Goal: Information Seeking & Learning: Find specific fact

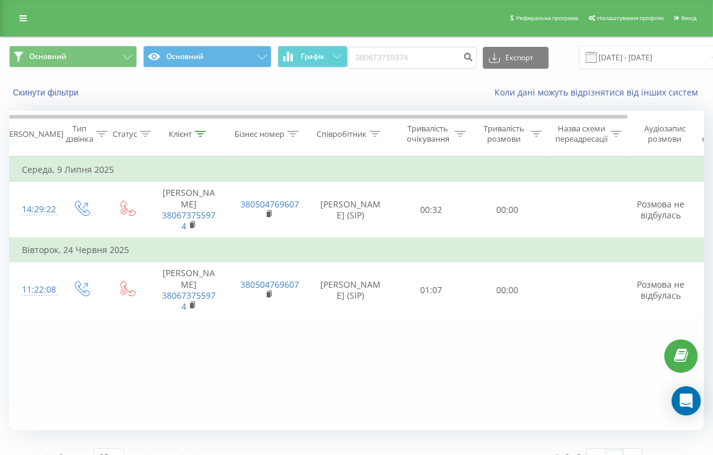
click at [378, 131] on icon at bounding box center [375, 134] width 11 height 6
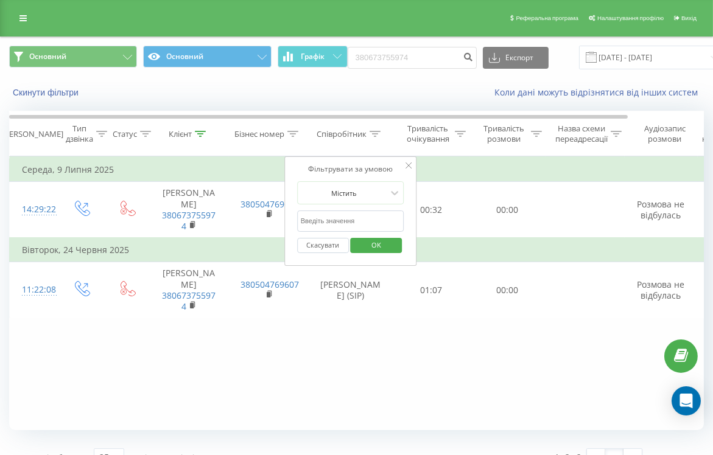
click at [348, 217] on input "text" at bounding box center [350, 221] width 107 height 21
type input "dud"
click at [385, 242] on span "OK" at bounding box center [376, 245] width 34 height 19
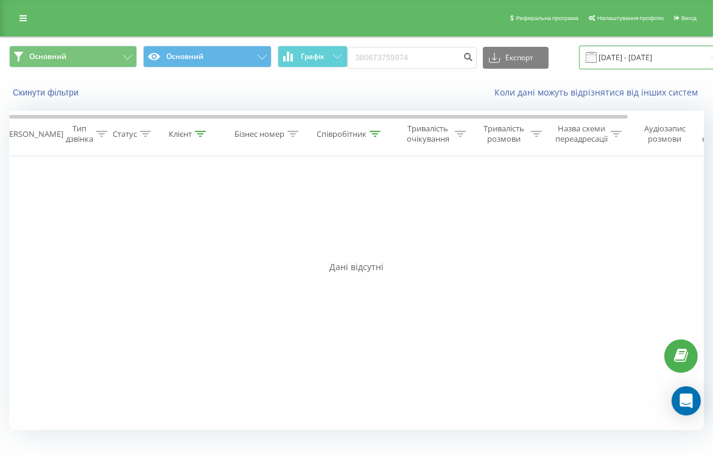
click at [598, 64] on input "12.06.2025 - 12.09.2025" at bounding box center [652, 58] width 147 height 24
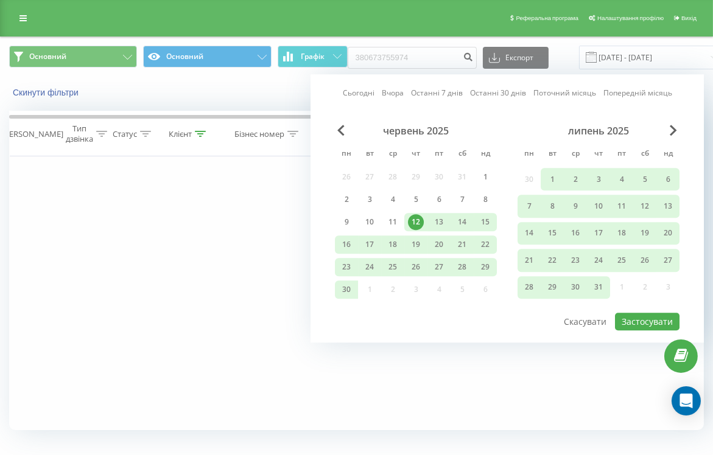
click at [208, 141] on th "Клієнт" at bounding box center [189, 133] width 79 height 45
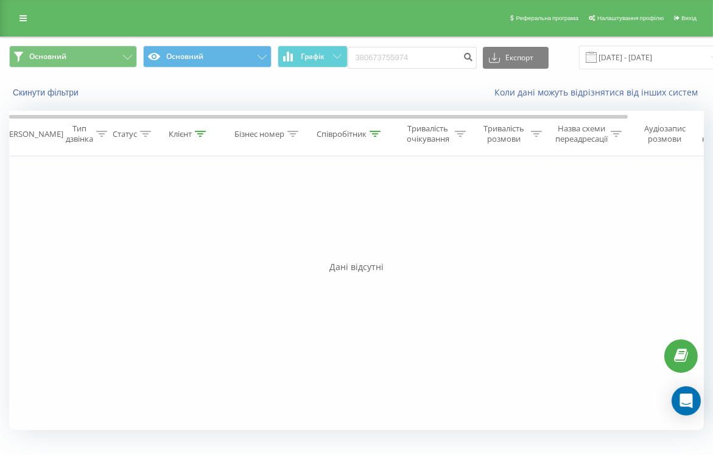
click at [8, 18] on div "Реферальна програма Налаштування профілю Вихід" at bounding box center [356, 18] width 713 height 37
click at [20, 21] on icon at bounding box center [22, 18] width 7 height 9
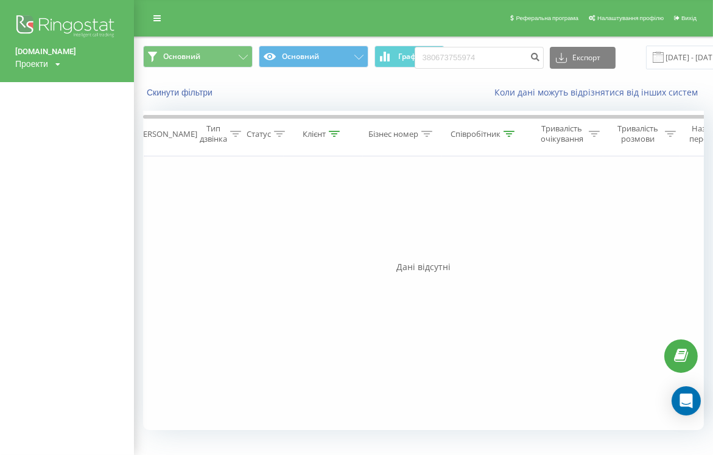
click at [51, 63] on div "Проекти choiceqr.com" at bounding box center [37, 64] width 45 height 12
click at [60, 65] on icon at bounding box center [57, 64] width 5 height 7
click at [98, 68] on div "choiceqr.com Проекти choiceqr.com" at bounding box center [67, 41] width 134 height 82
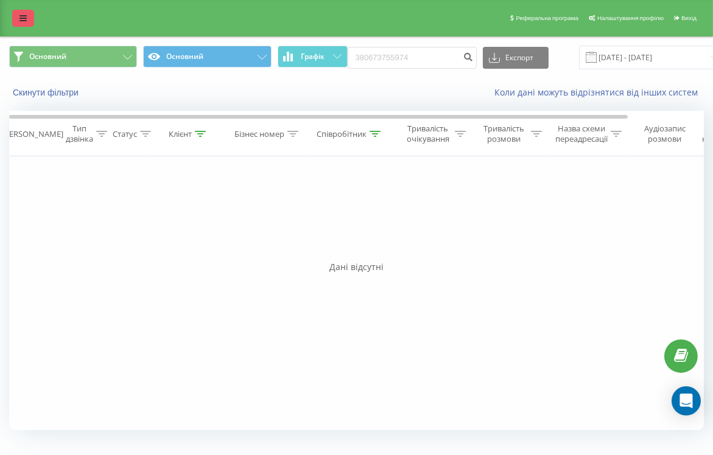
click at [27, 12] on link at bounding box center [23, 18] width 22 height 17
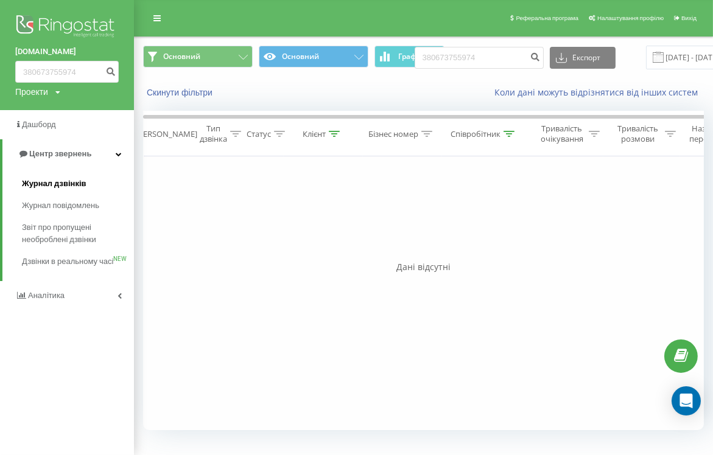
click at [60, 183] on span "Журнал дзвінків" at bounding box center [54, 184] width 65 height 12
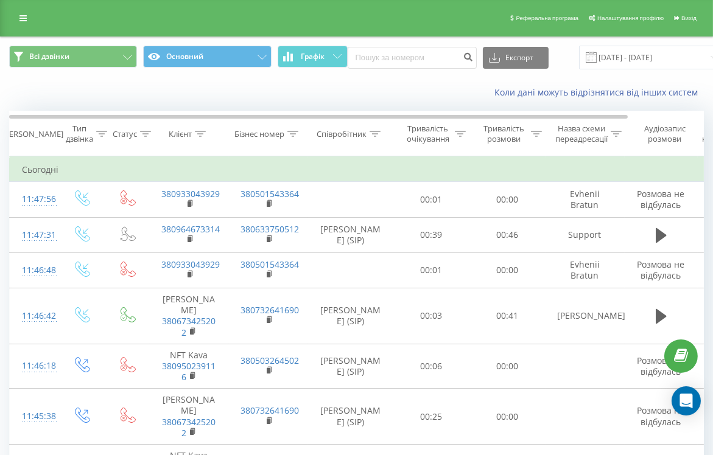
click at [383, 138] on div "Співробітник" at bounding box center [350, 134] width 85 height 10
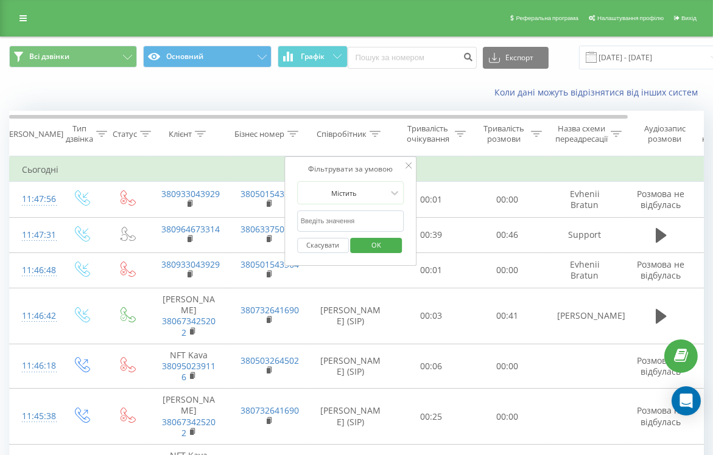
click at [374, 215] on input "text" at bounding box center [350, 221] width 107 height 21
type input "dud"
click at [385, 241] on span "OK" at bounding box center [376, 245] width 34 height 19
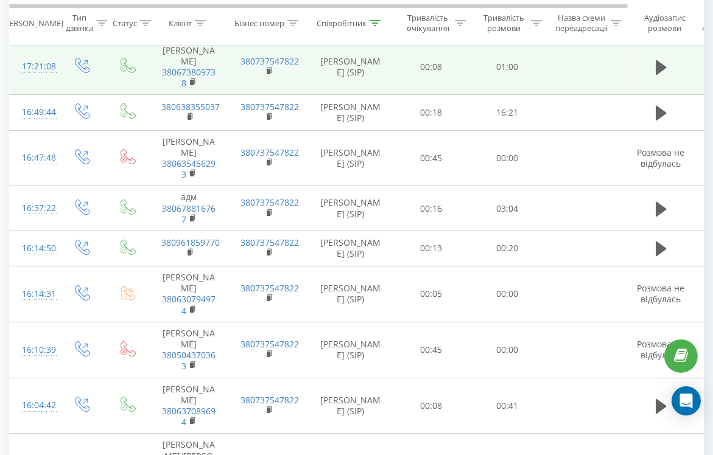
scroll to position [0, 7]
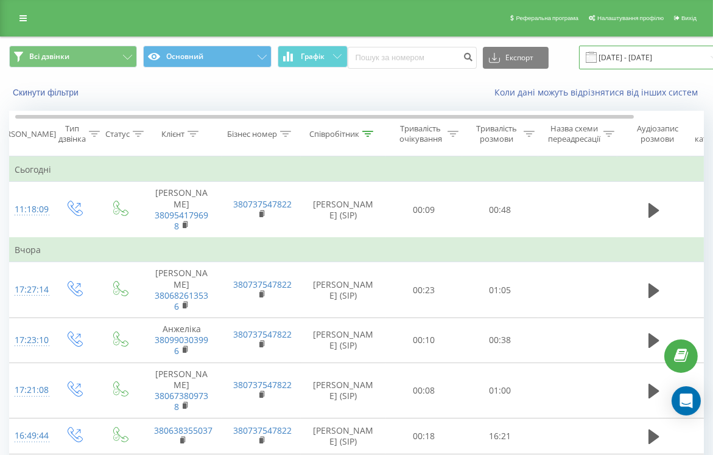
click at [657, 58] on input "[DATE] - [DATE]" at bounding box center [652, 58] width 147 height 24
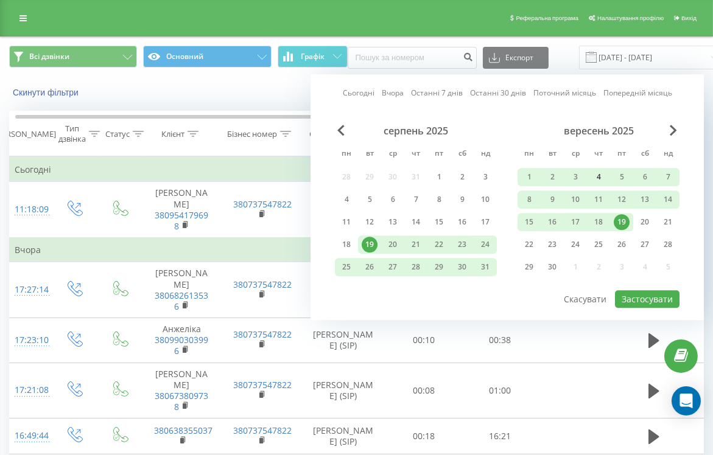
click at [603, 179] on div "4" at bounding box center [598, 177] width 16 height 16
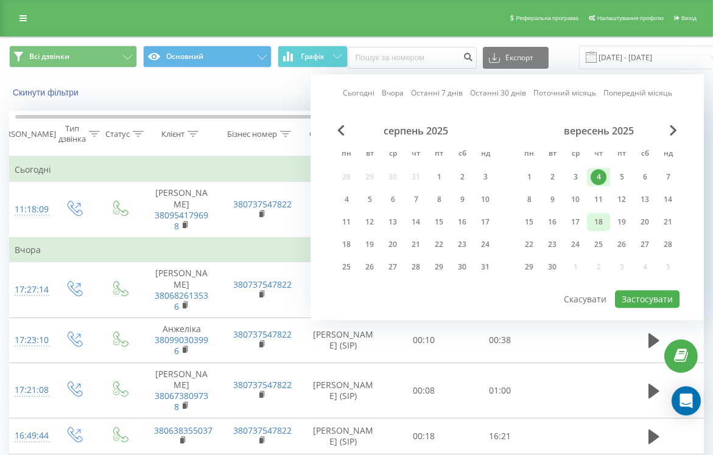
click at [601, 223] on div "18" at bounding box center [598, 222] width 16 height 16
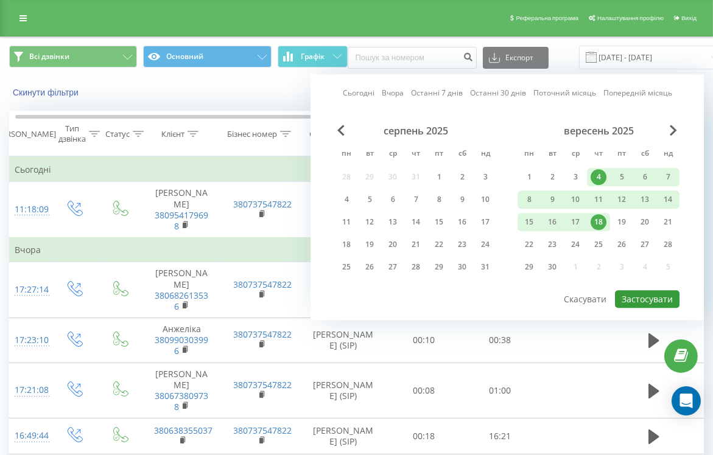
click at [664, 292] on button "Застосувати" at bounding box center [647, 299] width 65 height 18
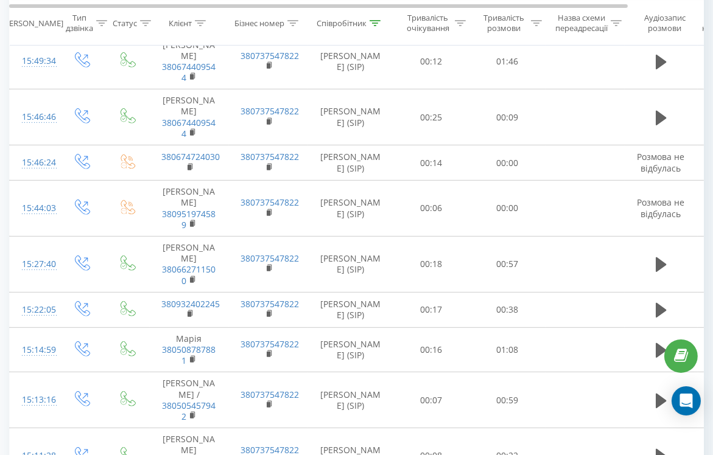
scroll to position [850, 0]
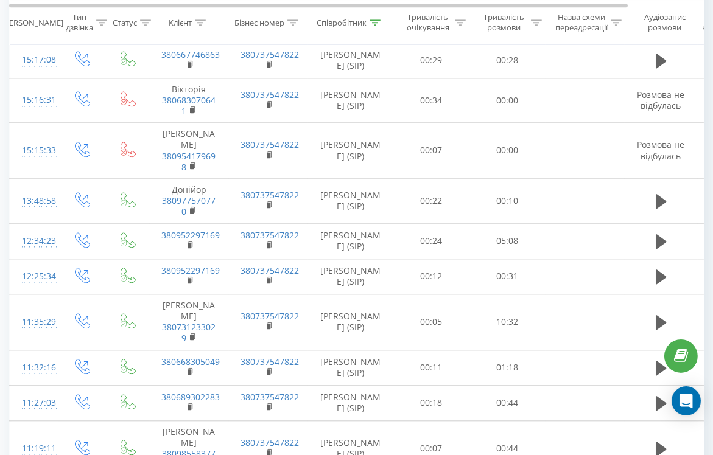
scroll to position [4077, 0]
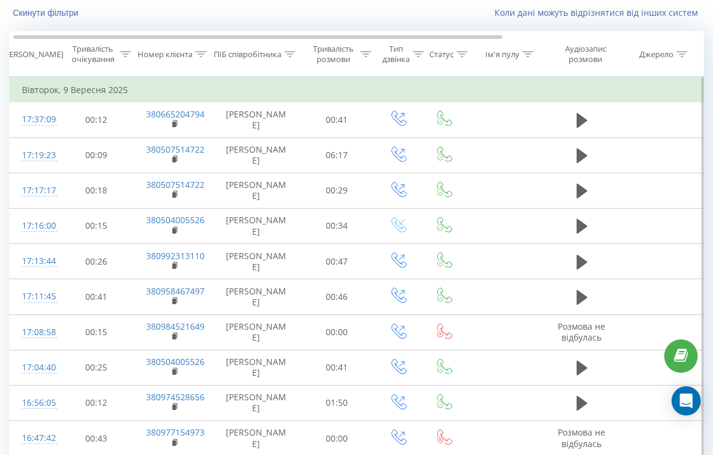
scroll to position [0, 2]
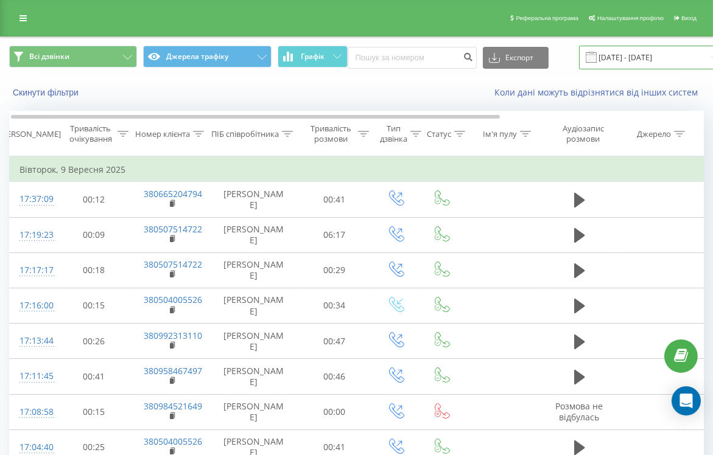
click at [619, 57] on input "04.09.2025 - 18.09.2025" at bounding box center [652, 58] width 147 height 24
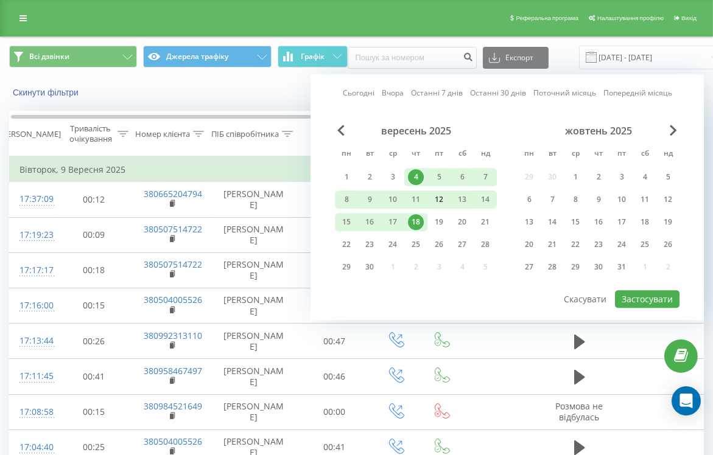
click at [440, 196] on div "12" at bounding box center [439, 200] width 16 height 16
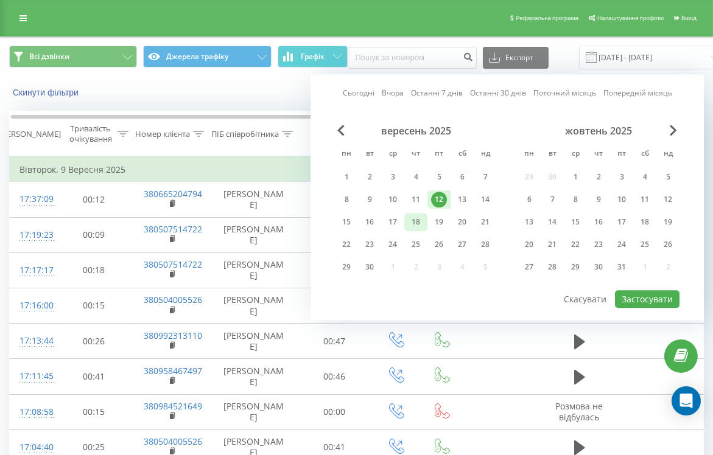
click at [416, 225] on div "18" at bounding box center [416, 222] width 16 height 16
click at [674, 294] on button "Застосувати" at bounding box center [647, 299] width 65 height 18
type input "[DATE] - [DATE]"
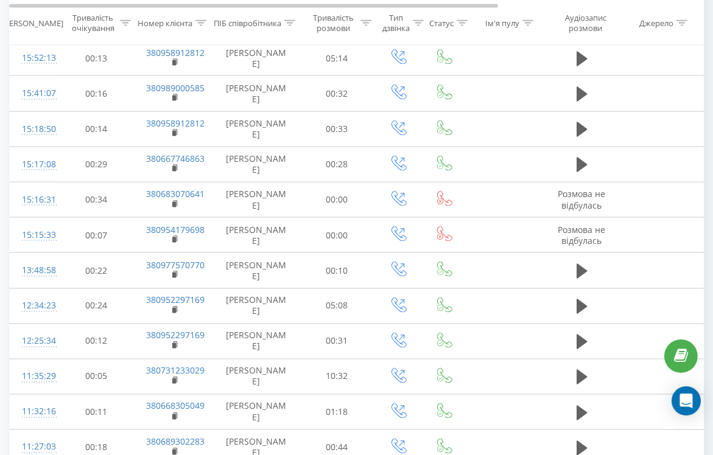
scroll to position [3358, 0]
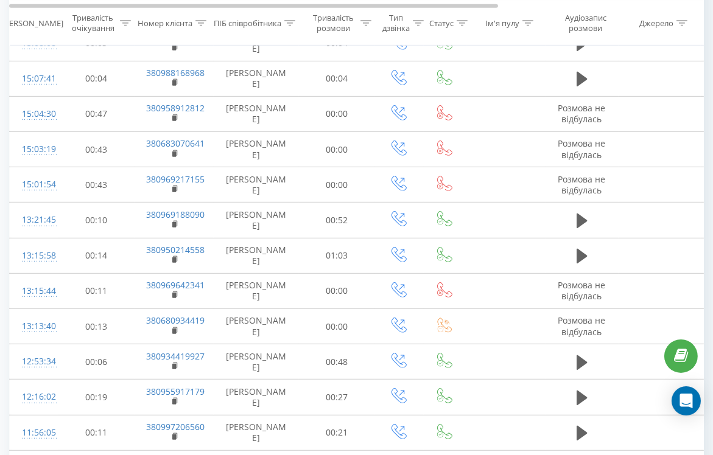
scroll to position [990, 0]
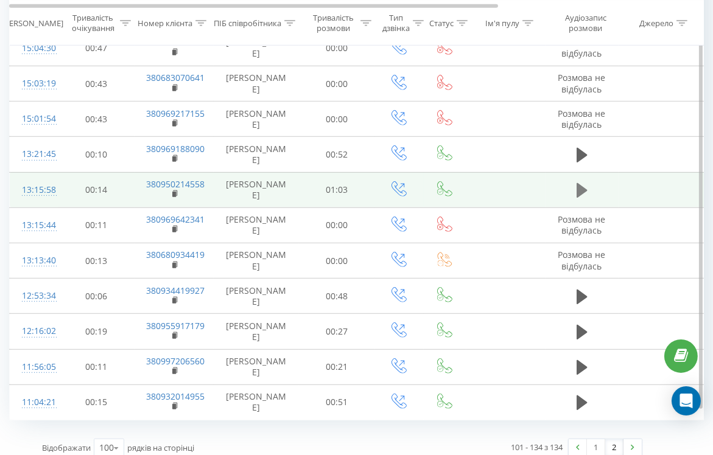
click at [583, 184] on icon at bounding box center [581, 190] width 11 height 17
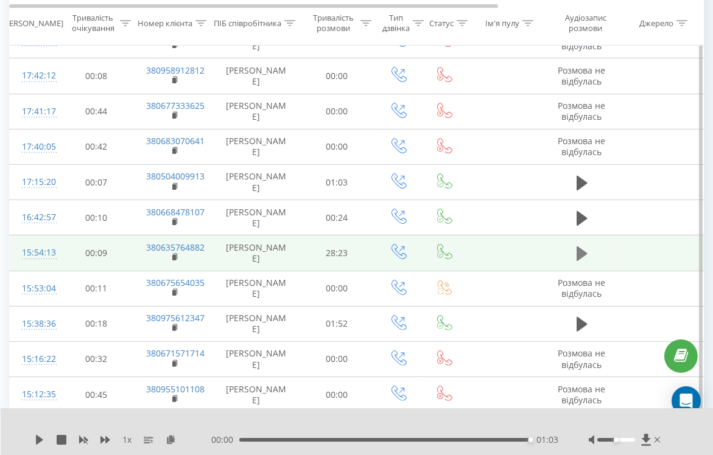
scroll to position [485, 0]
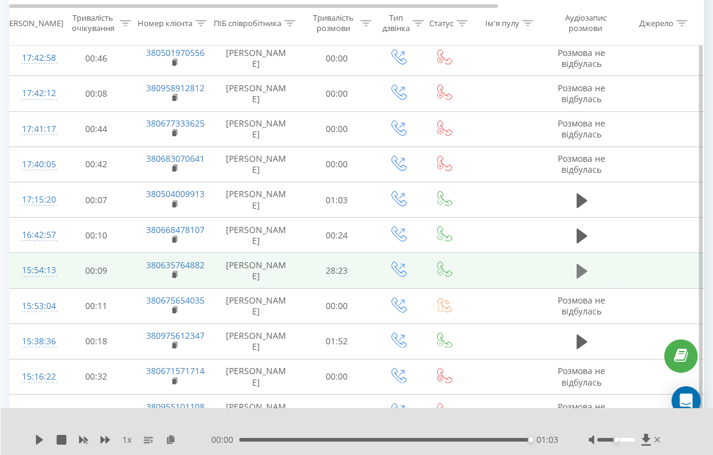
click at [582, 264] on icon at bounding box center [581, 271] width 11 height 15
click at [173, 273] on rect at bounding box center [174, 275] width 4 height 5
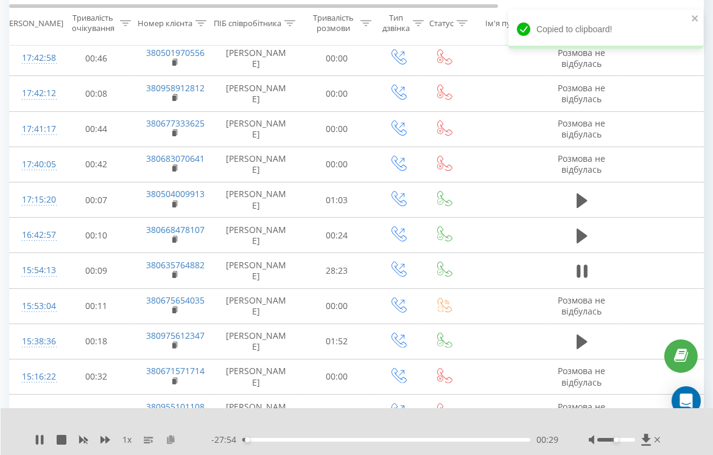
click at [169, 439] on icon at bounding box center [171, 439] width 10 height 9
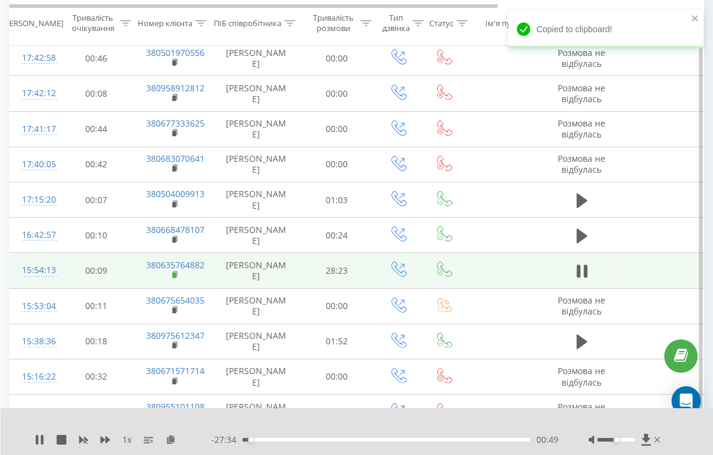
click at [173, 273] on rect at bounding box center [174, 275] width 4 height 5
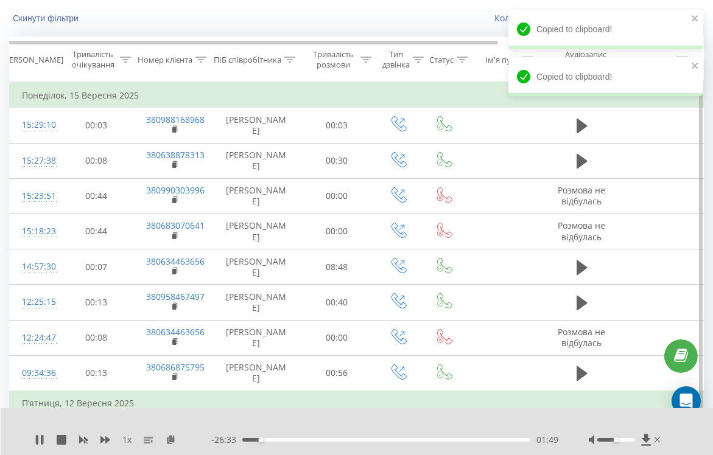
scroll to position [71, 0]
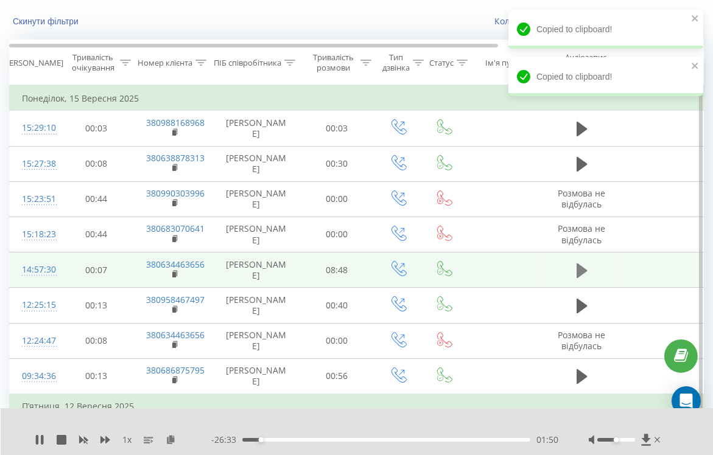
click at [584, 267] on icon at bounding box center [581, 270] width 11 height 15
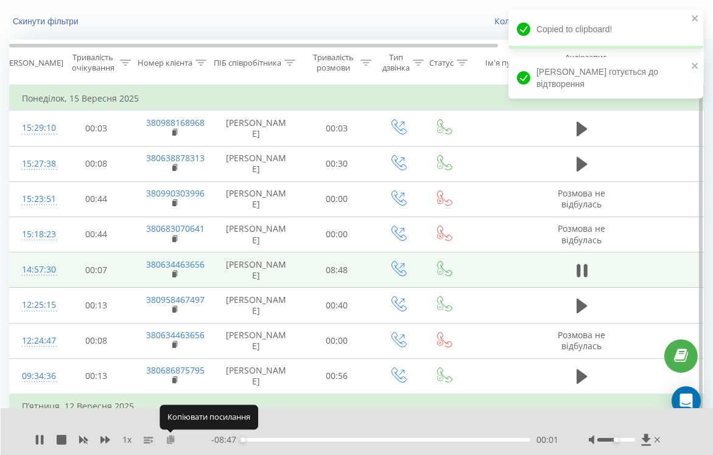
click at [172, 438] on icon at bounding box center [171, 439] width 10 height 9
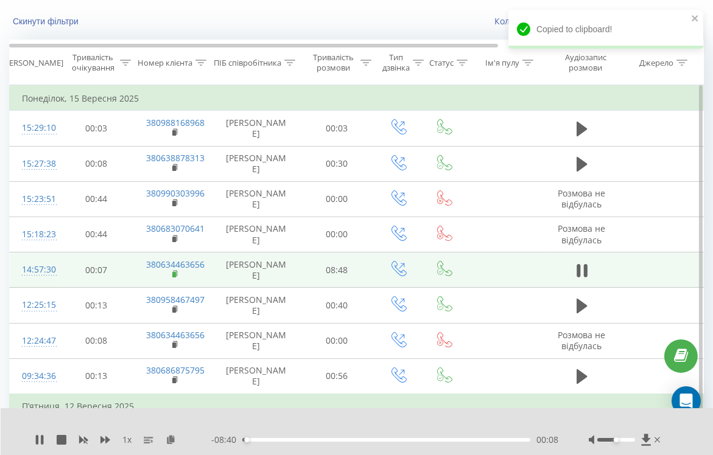
click at [172, 272] on rect at bounding box center [174, 274] width 4 height 5
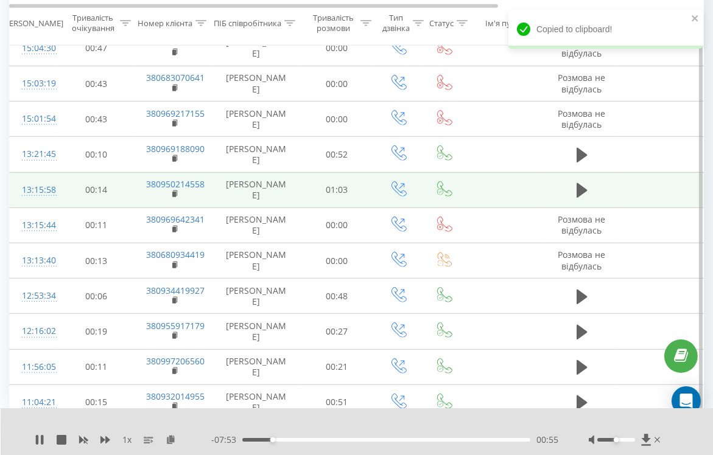
scroll to position [1037, 0]
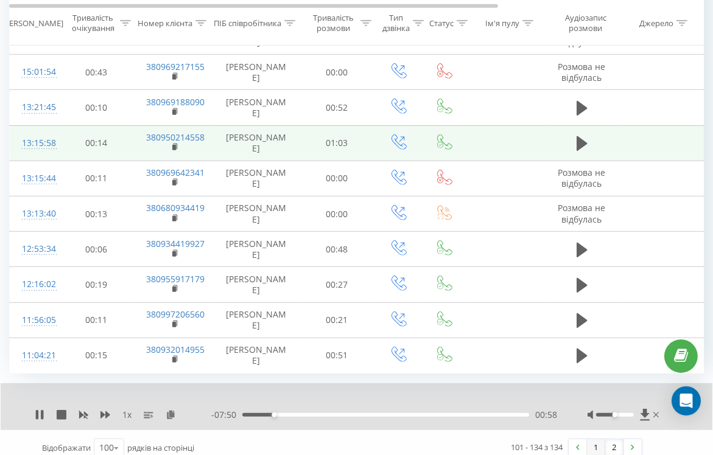
click at [590, 439] on link "1" at bounding box center [596, 447] width 18 height 17
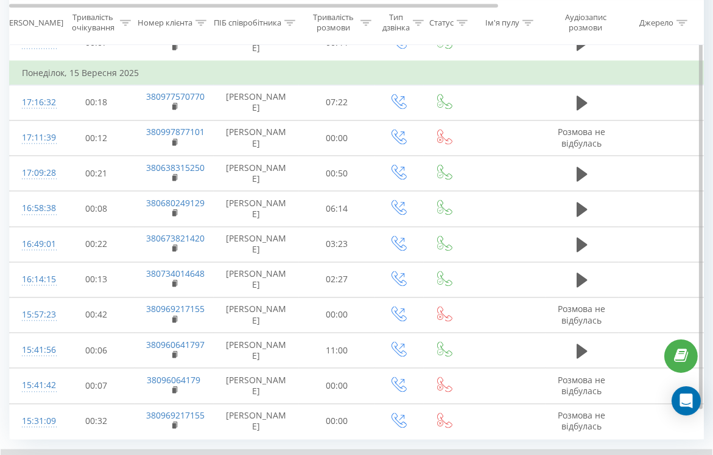
scroll to position [3405, 0]
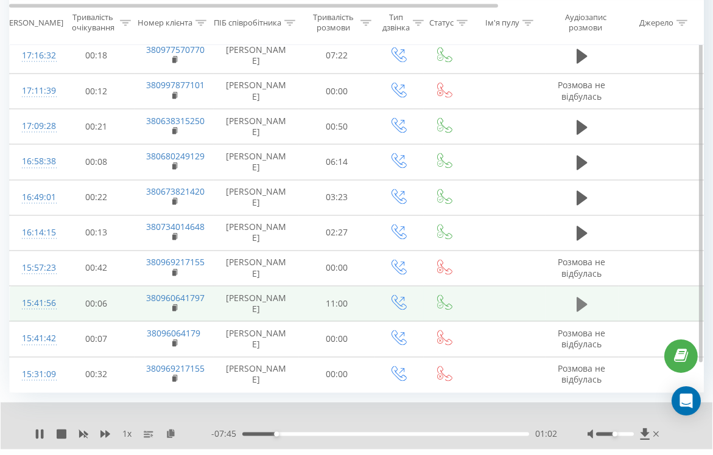
click at [581, 296] on icon at bounding box center [581, 303] width 11 height 15
click at [170, 429] on icon at bounding box center [171, 433] width 10 height 9
click at [172, 306] on rect at bounding box center [174, 308] width 4 height 5
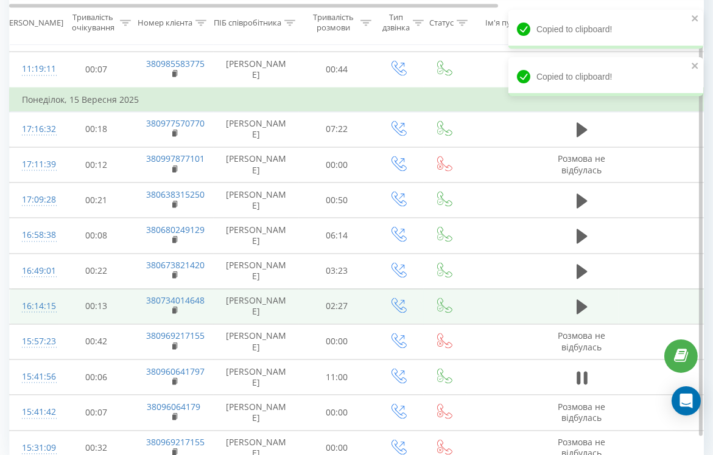
scroll to position [3330, 0]
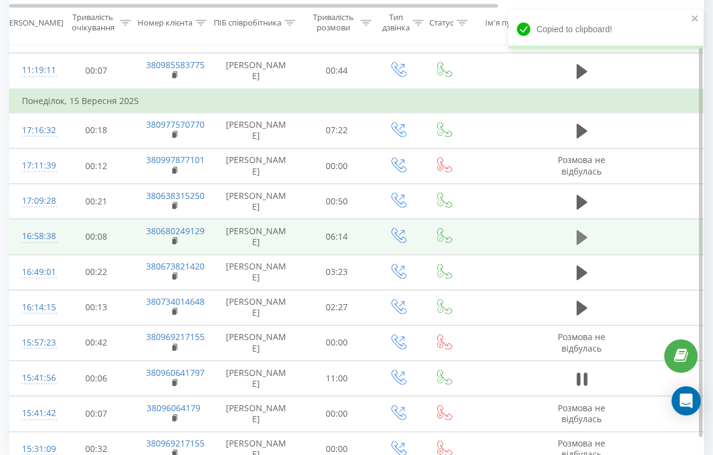
click at [581, 230] on icon at bounding box center [581, 237] width 11 height 15
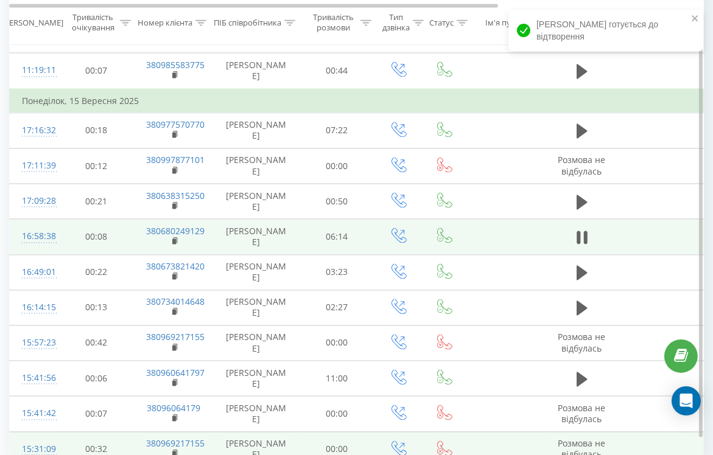
scroll to position [3367, 0]
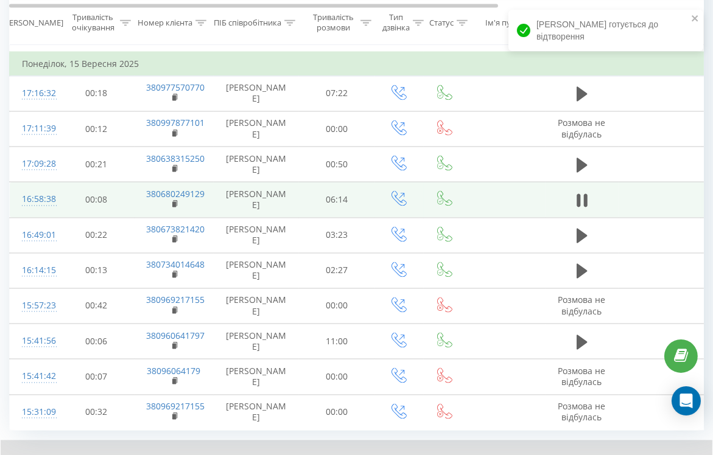
click at [175, 201] on rect at bounding box center [174, 203] width 4 height 5
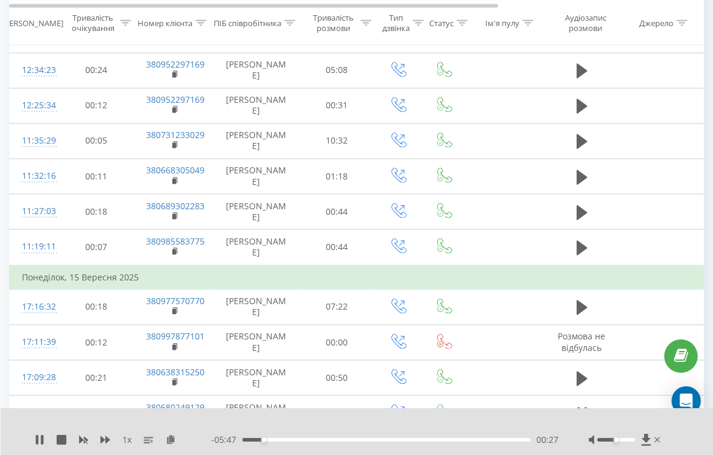
scroll to position [3128, 0]
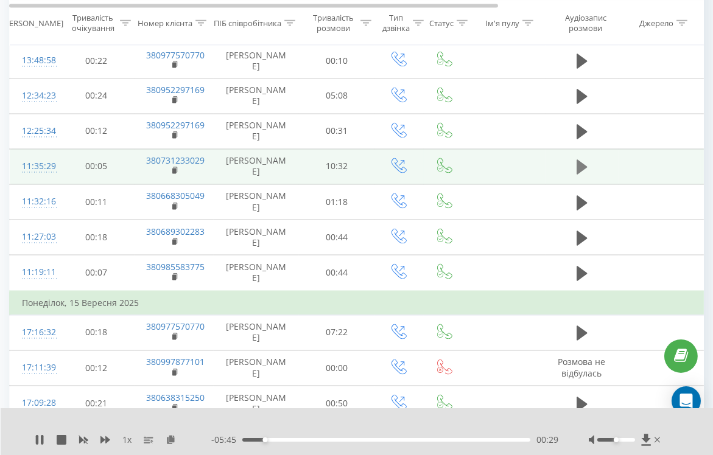
click at [578, 158] on button at bounding box center [582, 167] width 18 height 18
click at [169, 439] on icon at bounding box center [171, 439] width 10 height 9
click at [173, 169] on rect at bounding box center [174, 171] width 4 height 5
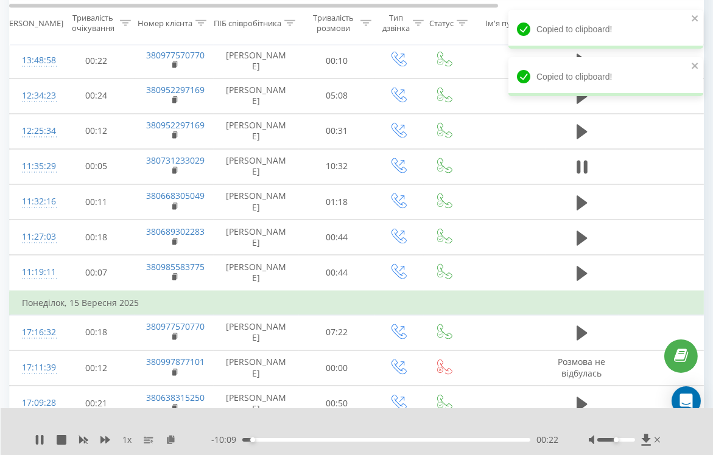
click at [33, 441] on div "1 x - 10:09 00:22 00:22" at bounding box center [357, 431] width 713 height 47
click at [35, 442] on icon at bounding box center [40, 440] width 10 height 10
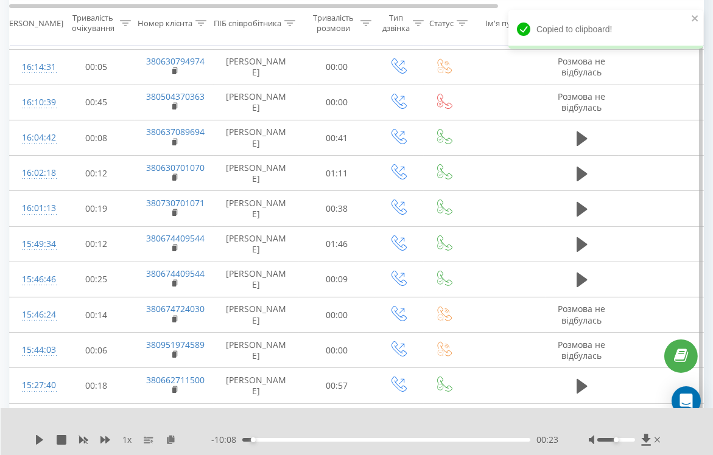
scroll to position [0, 0]
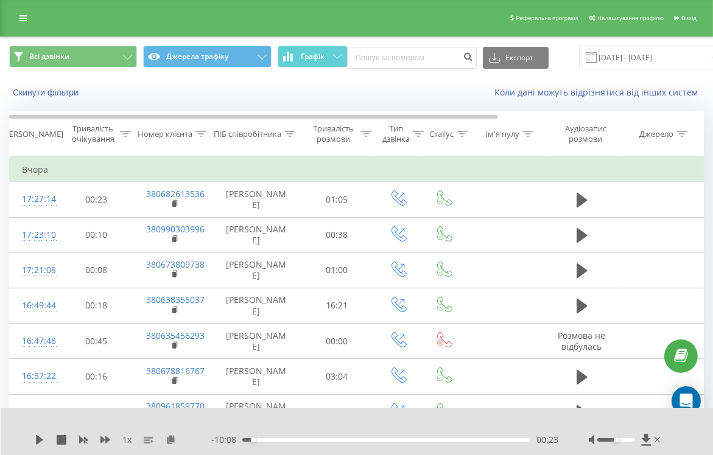
click at [293, 130] on div at bounding box center [289, 134] width 11 height 10
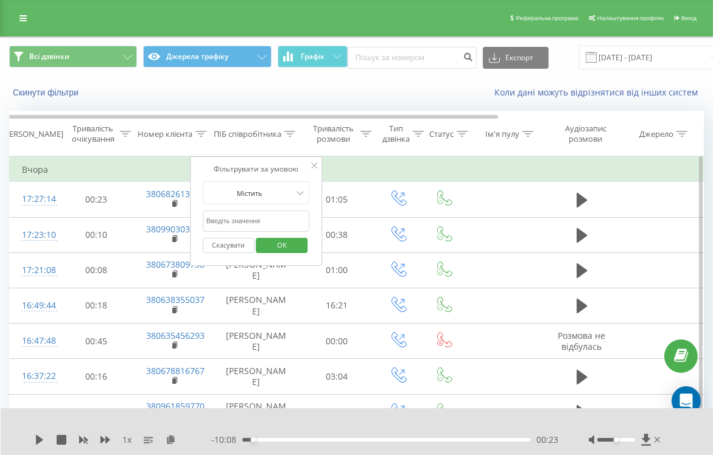
click at [273, 229] on input "text" at bounding box center [256, 221] width 107 height 21
type input "vas"
click at [297, 243] on span "OK" at bounding box center [282, 245] width 34 height 19
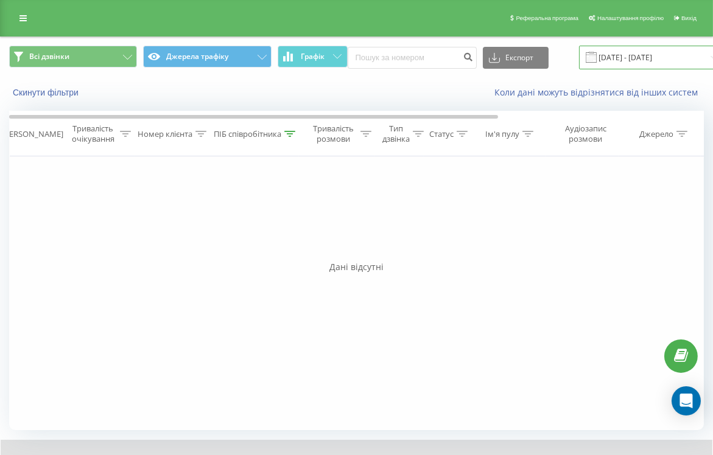
click at [646, 54] on input "[DATE] - [DATE]" at bounding box center [652, 58] width 147 height 24
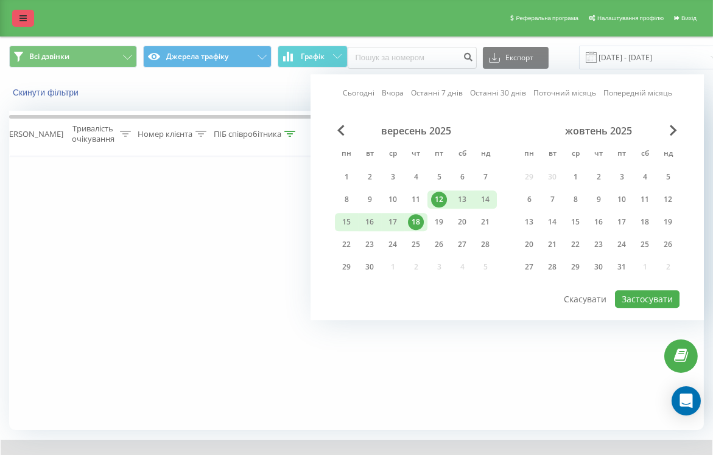
click at [14, 19] on link at bounding box center [23, 18] width 22 height 17
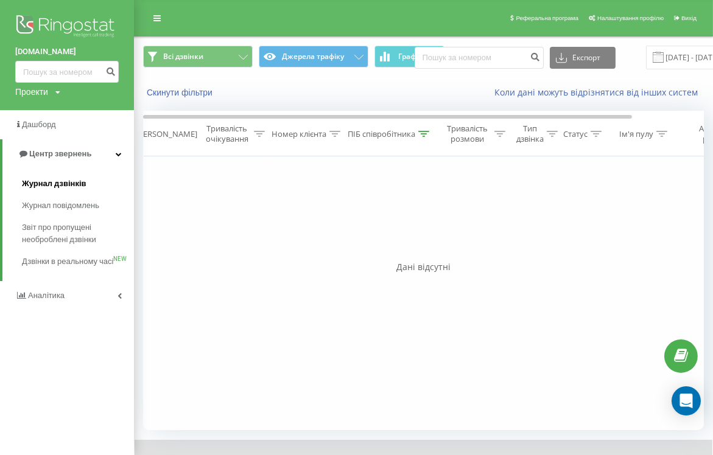
click at [75, 180] on span "Журнал дзвінків" at bounding box center [54, 184] width 65 height 12
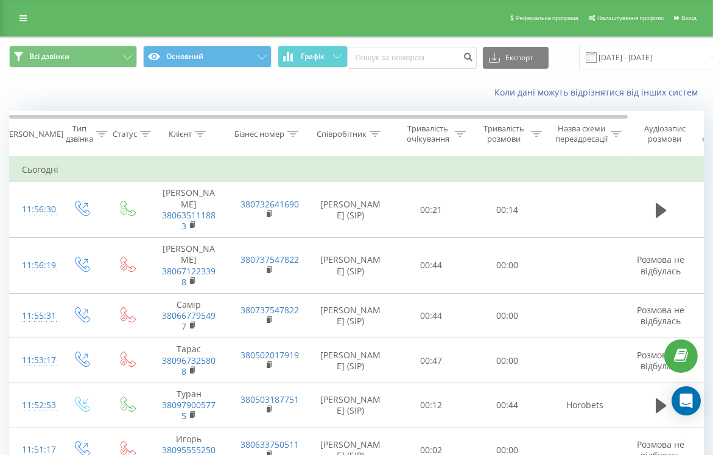
click at [379, 133] on icon at bounding box center [374, 134] width 11 height 6
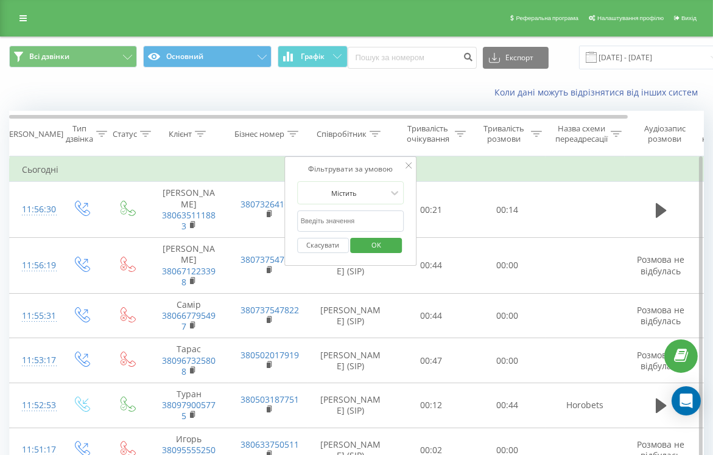
click at [336, 221] on input "text" at bounding box center [350, 221] width 107 height 21
type input "vas"
click at [381, 244] on span "OK" at bounding box center [376, 245] width 34 height 19
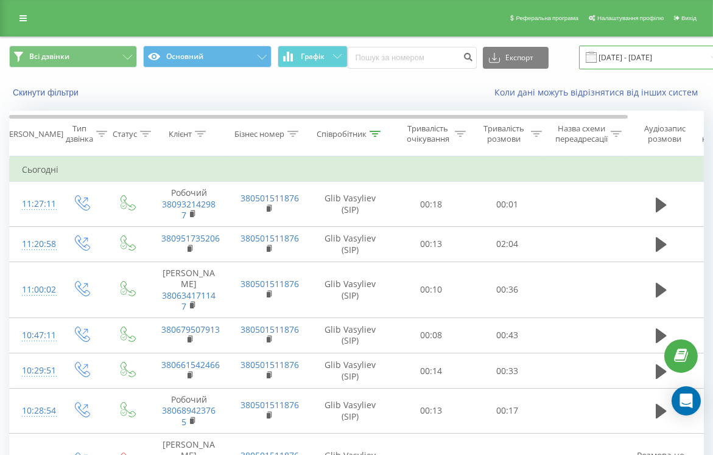
click at [637, 61] on input "[DATE] - [DATE]" at bounding box center [652, 58] width 147 height 24
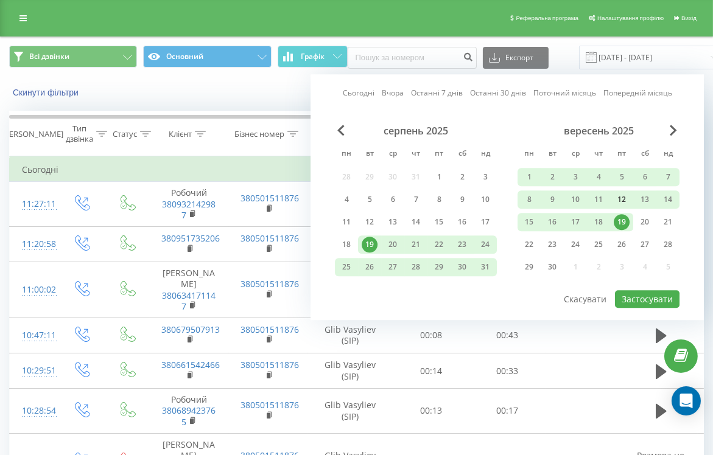
click at [626, 197] on div "12" at bounding box center [622, 200] width 16 height 16
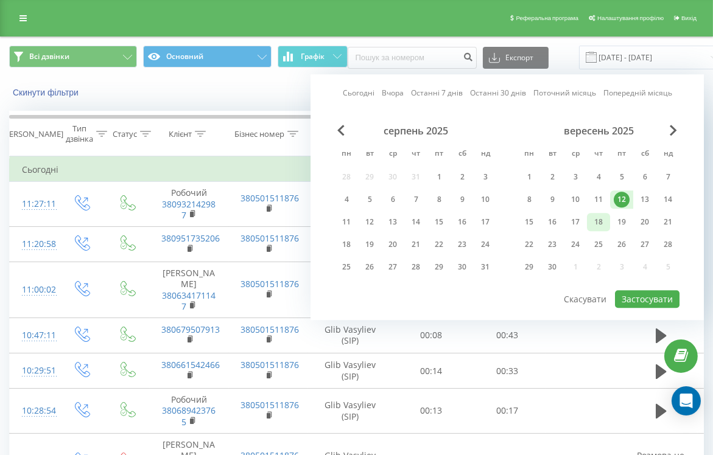
click at [600, 222] on div "18" at bounding box center [598, 222] width 16 height 16
click at [651, 292] on button "Застосувати" at bounding box center [647, 299] width 65 height 18
type input "[DATE] - [DATE]"
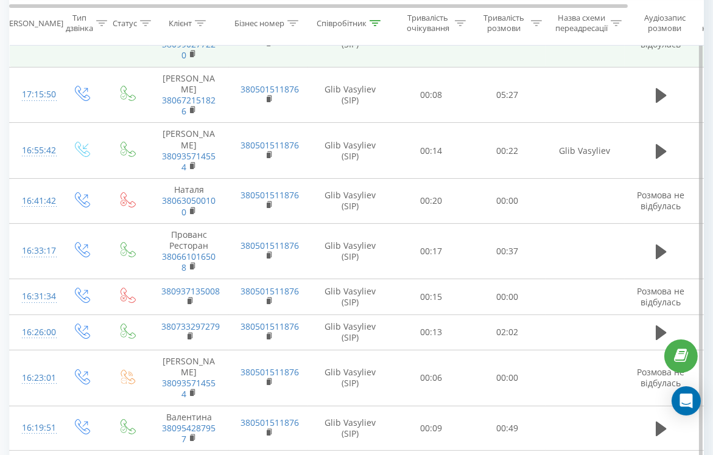
scroll to position [889, 0]
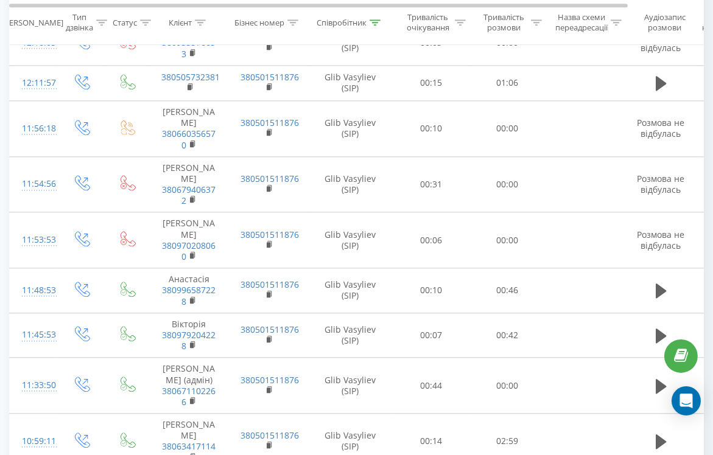
scroll to position [4357, 0]
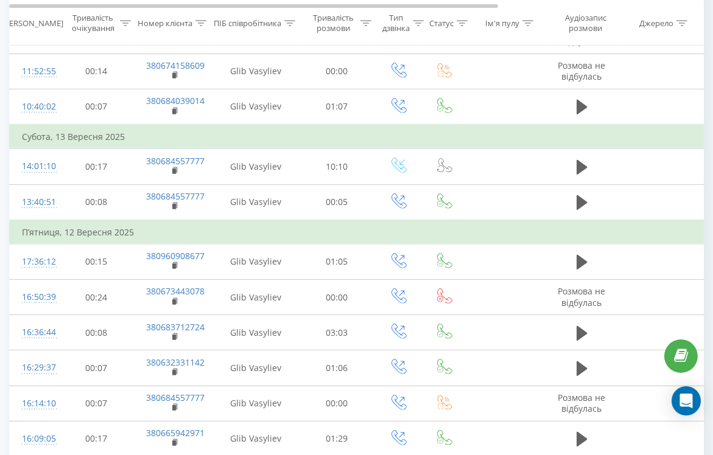
scroll to position [765, 0]
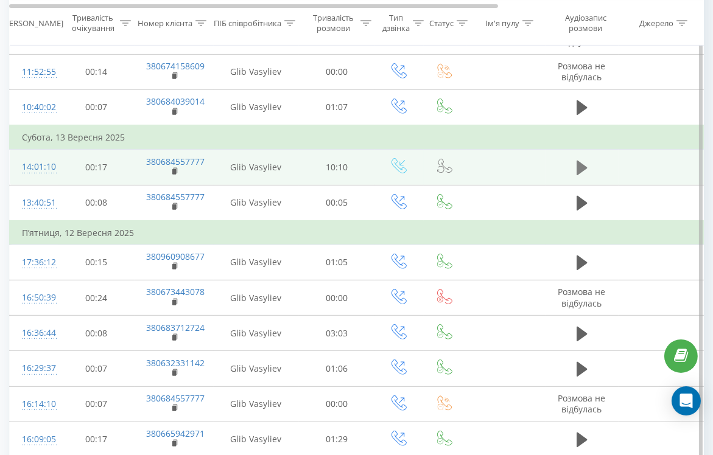
click at [578, 161] on icon at bounding box center [581, 168] width 11 height 15
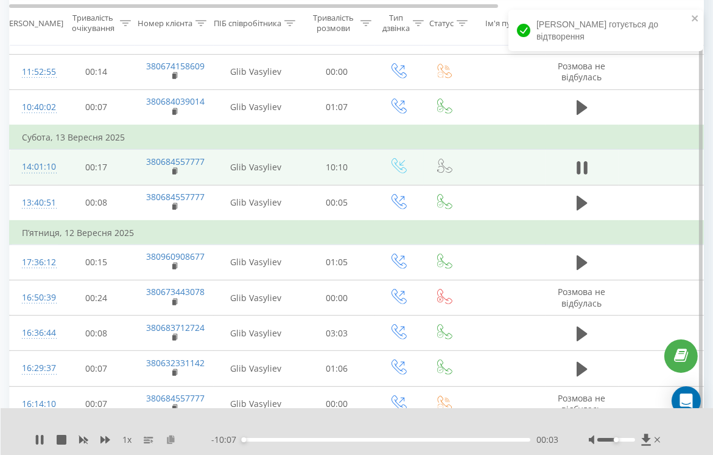
click at [171, 441] on icon at bounding box center [171, 439] width 10 height 9
drag, startPoint x: 617, startPoint y: 441, endPoint x: 640, endPoint y: 441, distance: 22.5
click at [640, 441] on div at bounding box center [626, 440] width 74 height 12
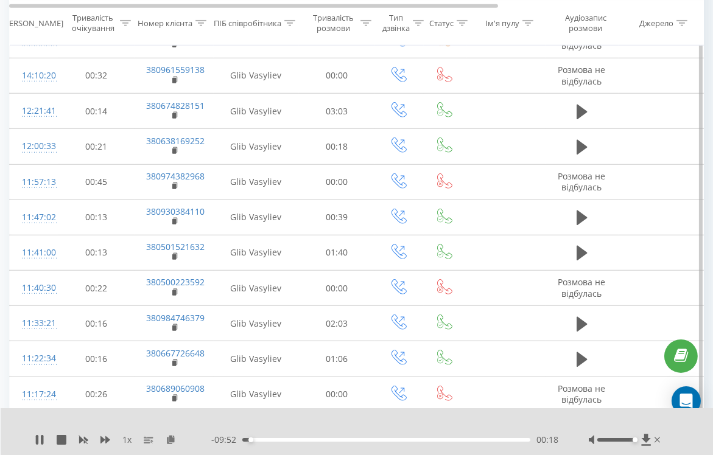
scroll to position [1448, 0]
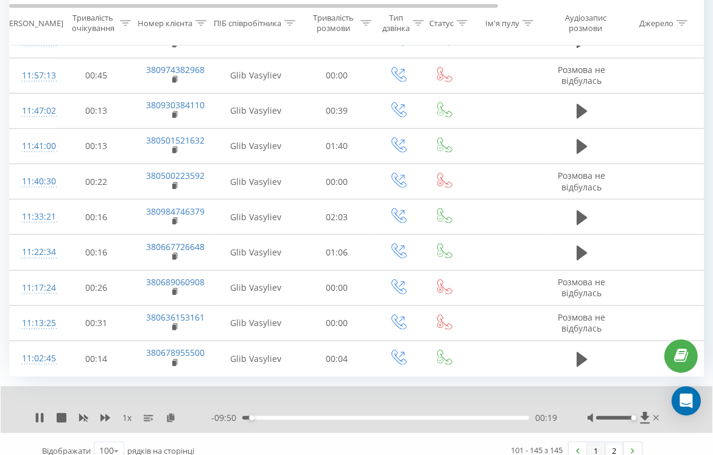
click at [595, 443] on link "1" at bounding box center [596, 451] width 18 height 17
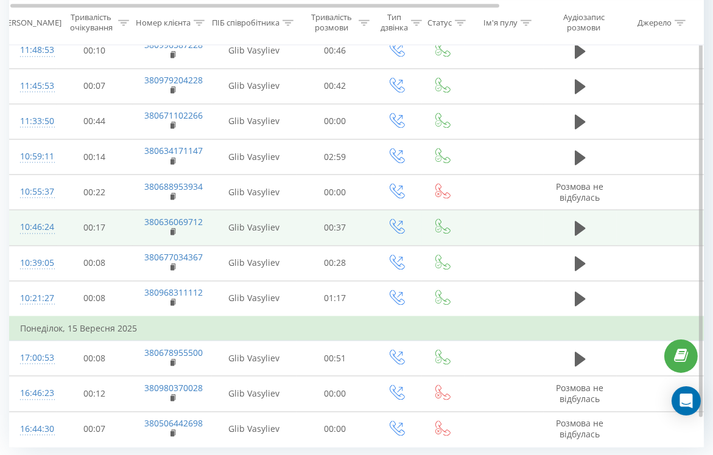
scroll to position [3350, 0]
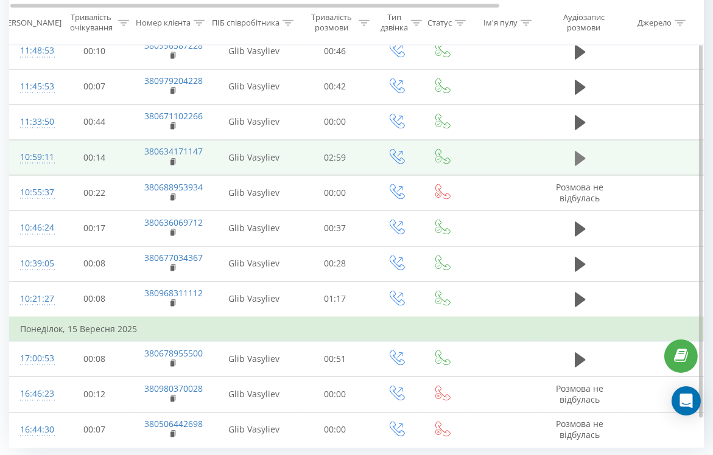
click at [578, 150] on icon at bounding box center [580, 157] width 11 height 15
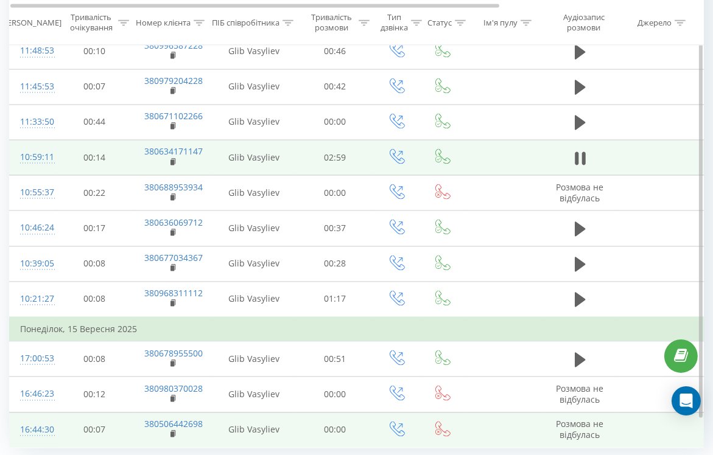
scroll to position [0, 0]
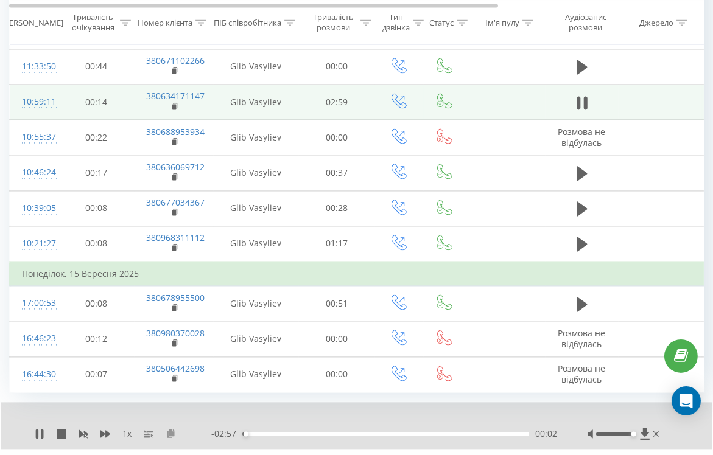
click at [170, 429] on icon at bounding box center [171, 433] width 10 height 9
click at [173, 104] on rect at bounding box center [174, 106] width 4 height 5
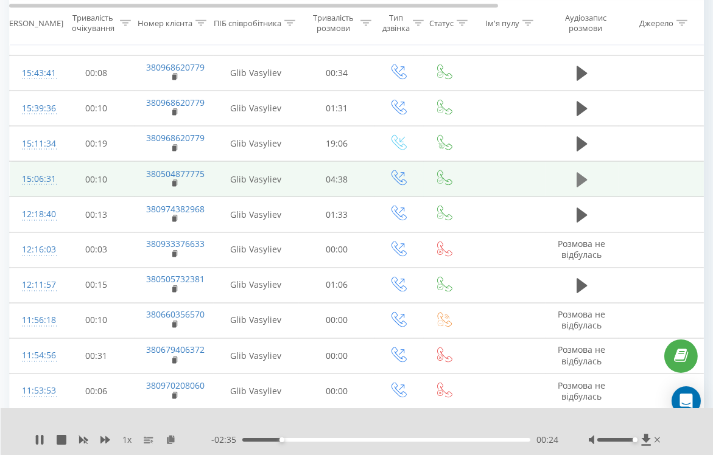
click at [575, 171] on button at bounding box center [582, 180] width 18 height 18
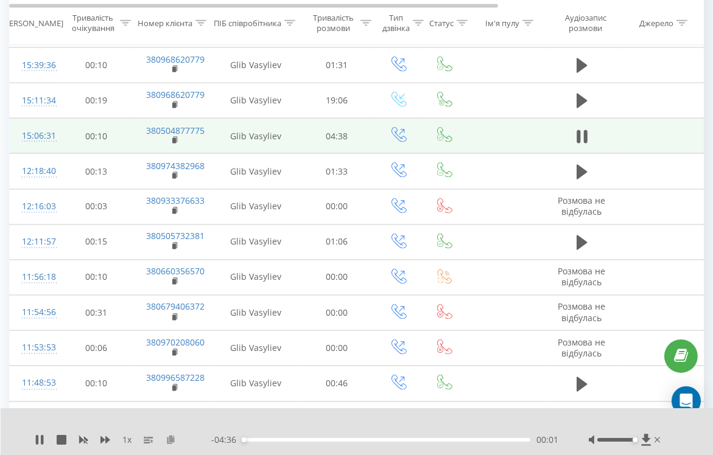
click at [171, 437] on icon at bounding box center [171, 439] width 10 height 9
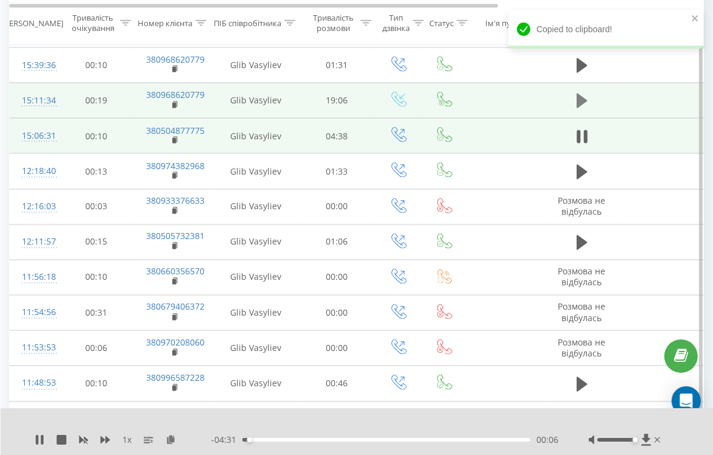
click at [579, 94] on icon at bounding box center [581, 101] width 11 height 15
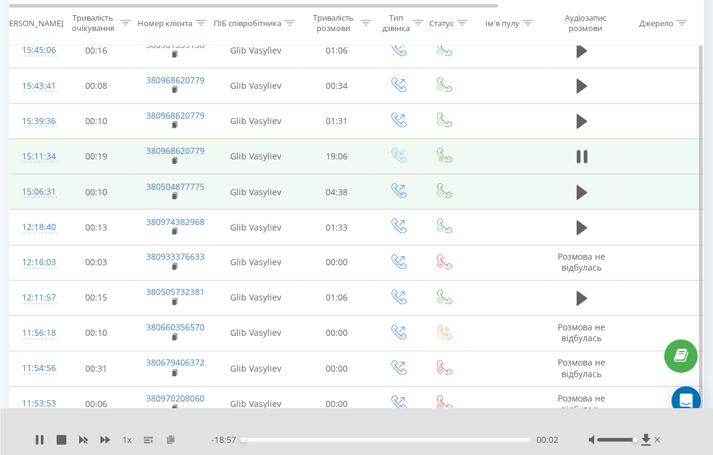
click at [170, 439] on icon at bounding box center [171, 439] width 10 height 9
click at [177, 157] on icon at bounding box center [175, 161] width 7 height 9
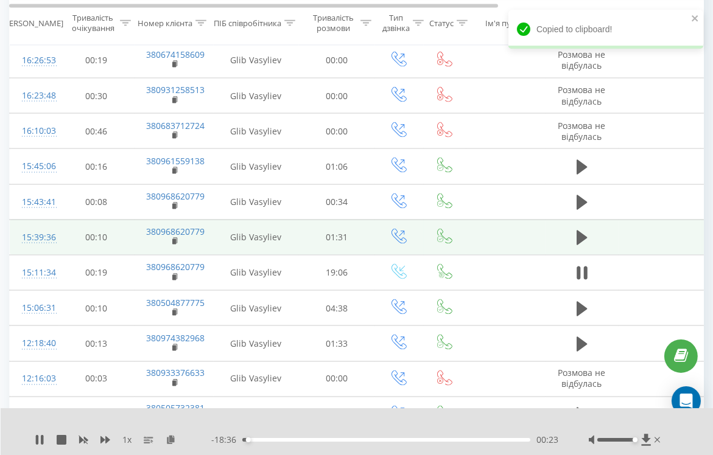
scroll to position [2841, 0]
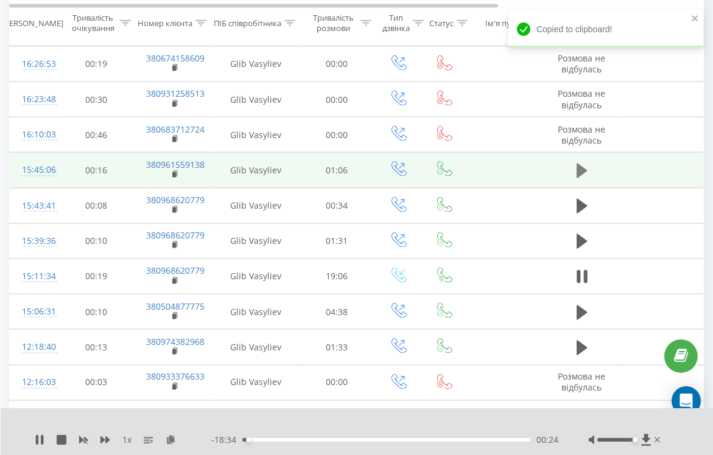
click at [579, 163] on icon at bounding box center [581, 171] width 11 height 17
click at [170, 441] on icon at bounding box center [171, 439] width 10 height 9
click at [175, 172] on rect at bounding box center [174, 174] width 4 height 5
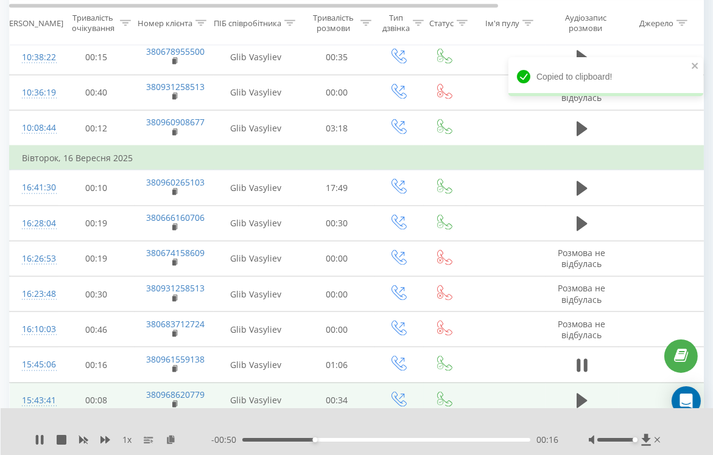
scroll to position [2625, 0]
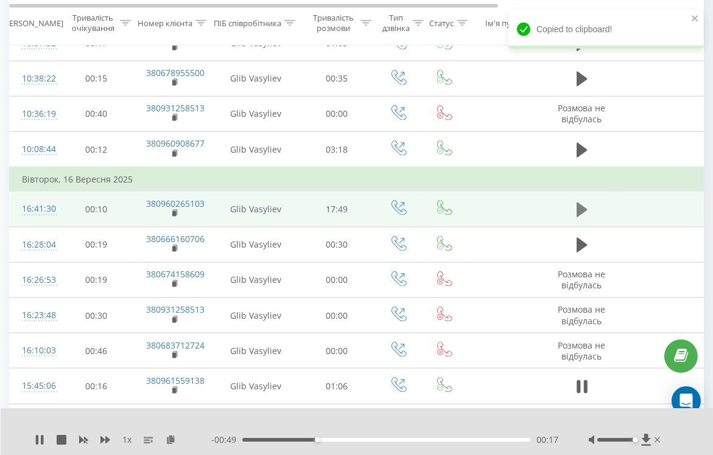
click at [580, 201] on icon at bounding box center [581, 209] width 11 height 17
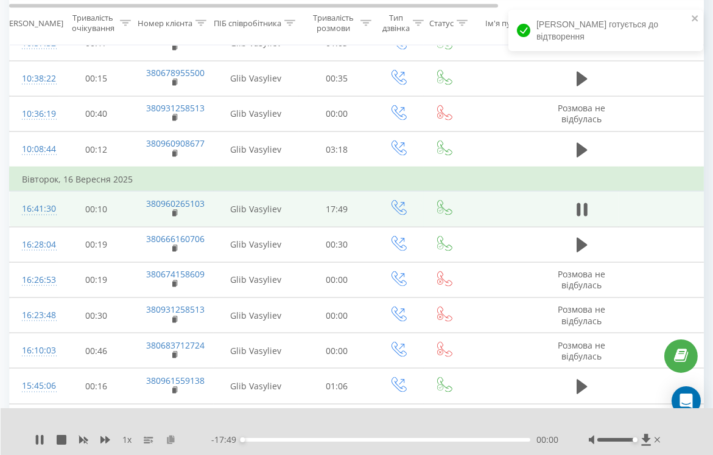
click at [174, 431] on div "1 x - 17:49 00:00 00:00" at bounding box center [357, 431] width 713 height 47
click at [172, 437] on icon at bounding box center [171, 439] width 10 height 9
click at [173, 211] on rect at bounding box center [174, 213] width 4 height 5
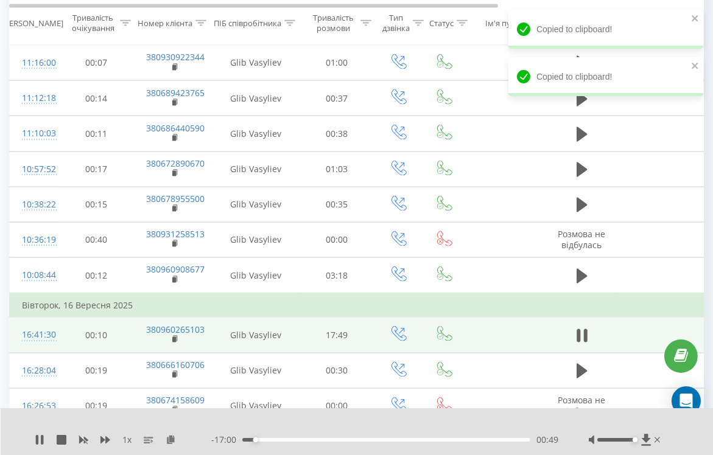
scroll to position [2496, 0]
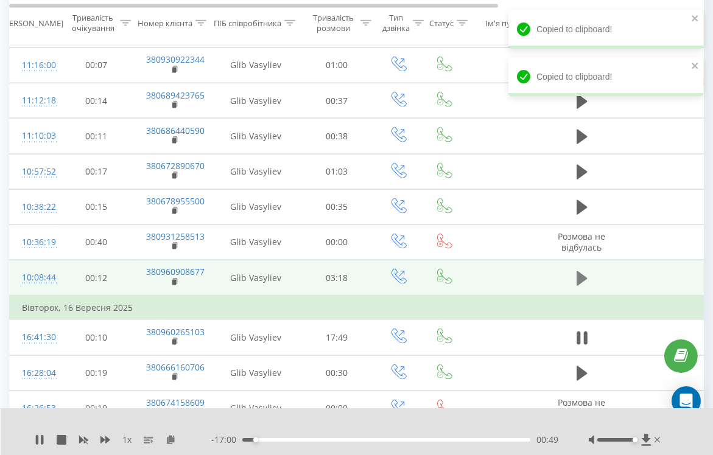
click at [585, 271] on icon at bounding box center [581, 278] width 11 height 15
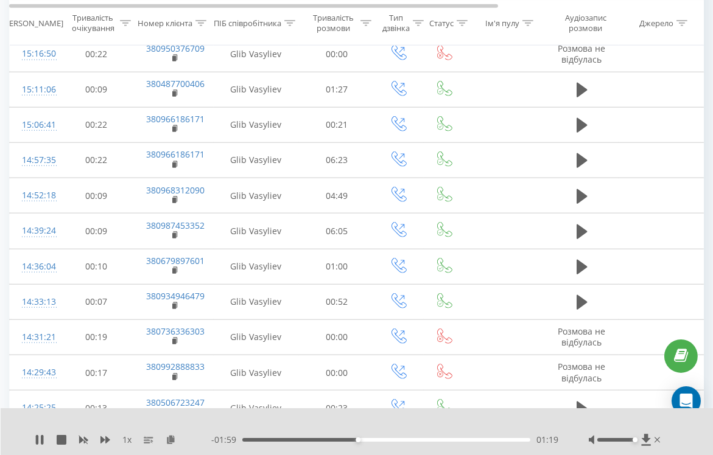
scroll to position [1834, 0]
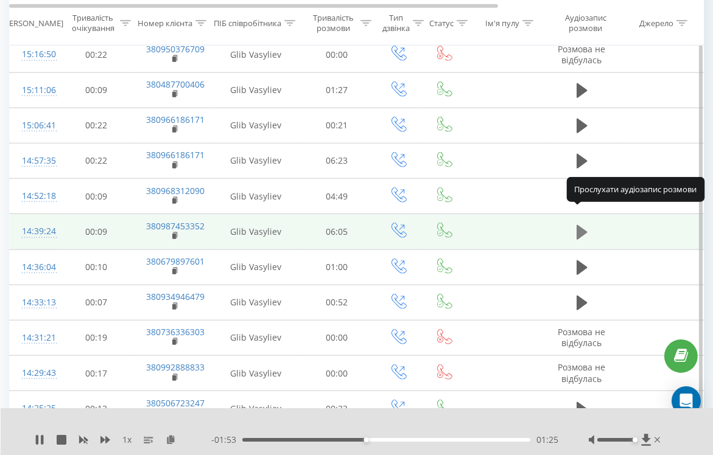
click at [579, 225] on icon at bounding box center [581, 232] width 11 height 15
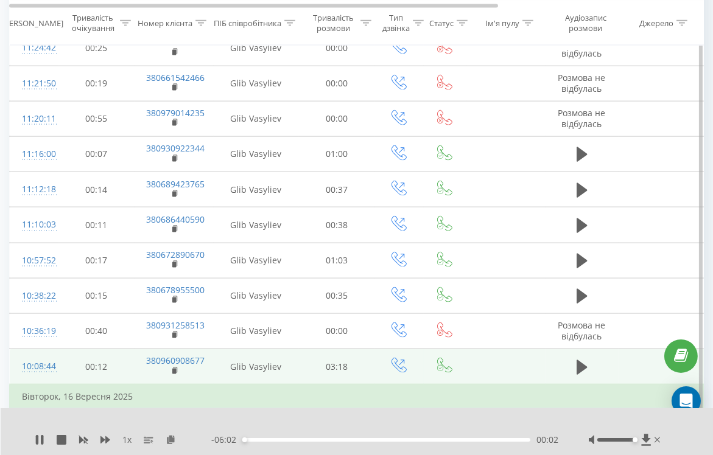
scroll to position [2419, 0]
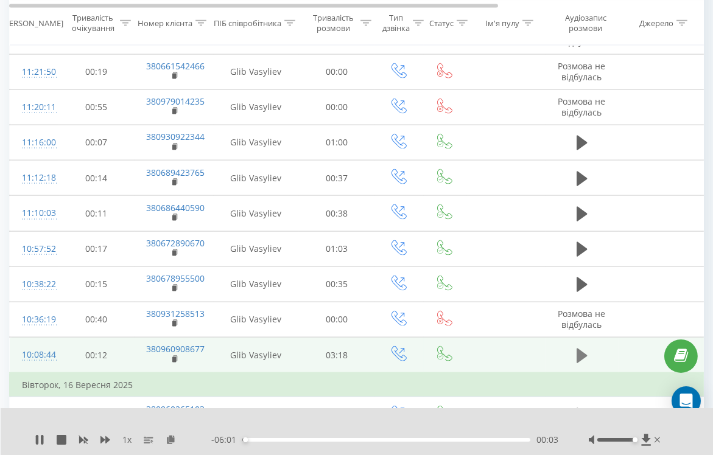
click at [581, 348] on icon at bounding box center [581, 355] width 11 height 15
click at [173, 440] on icon at bounding box center [171, 439] width 10 height 9
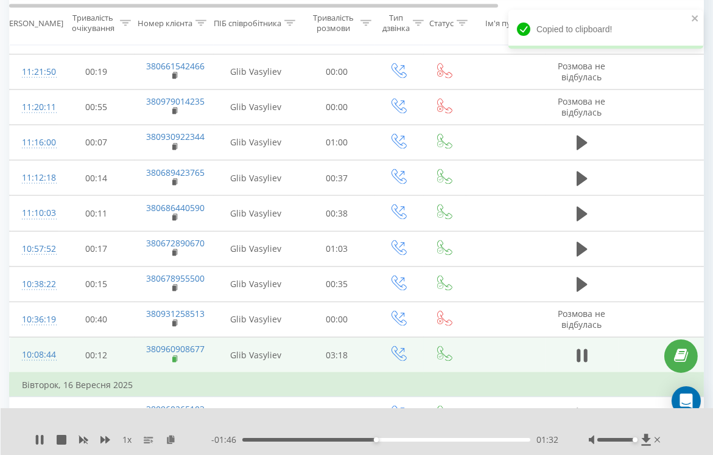
click at [175, 357] on rect at bounding box center [174, 359] width 4 height 5
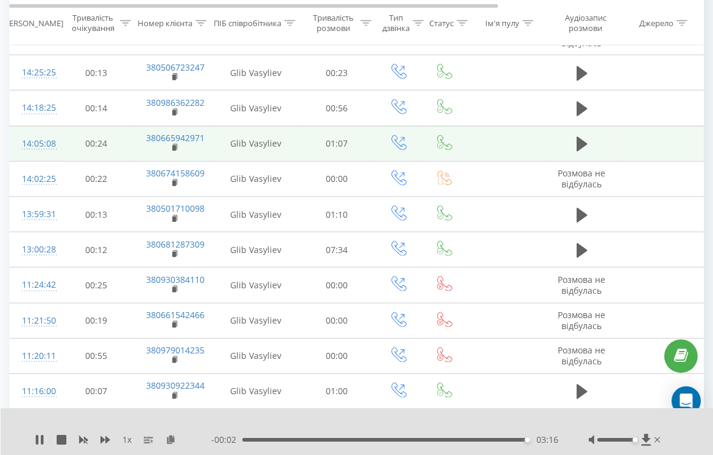
scroll to position [2188, 0]
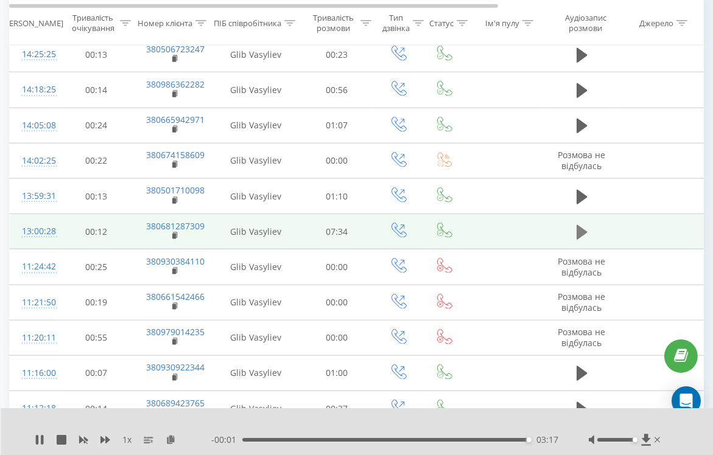
click at [582, 225] on icon at bounding box center [581, 232] width 11 height 15
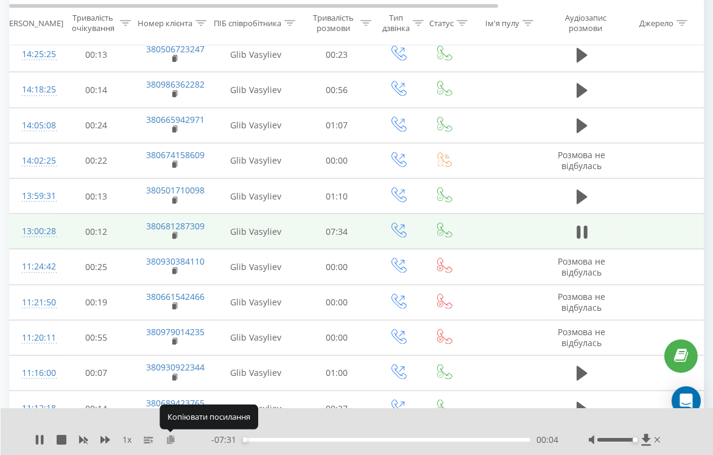
click at [170, 440] on icon at bounding box center [171, 439] width 10 height 9
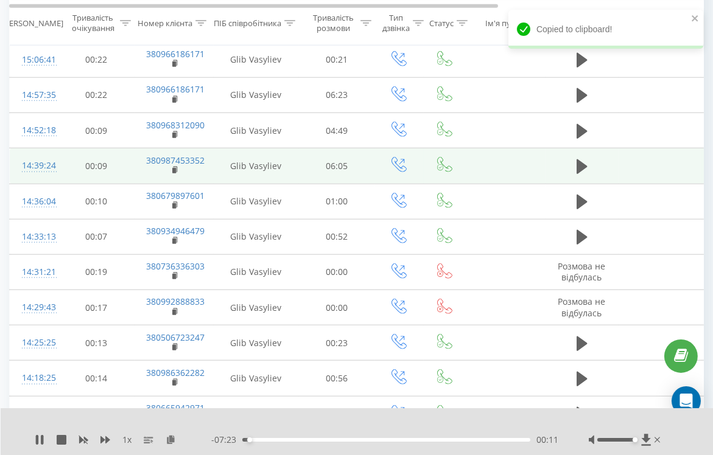
scroll to position [1899, 0]
click at [583, 159] on icon at bounding box center [581, 167] width 11 height 17
click at [172, 438] on icon at bounding box center [171, 439] width 10 height 9
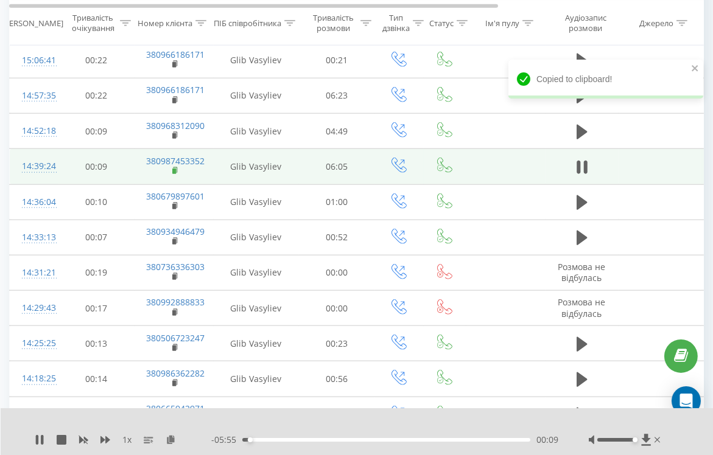
click at [172, 169] on rect at bounding box center [174, 171] width 4 height 5
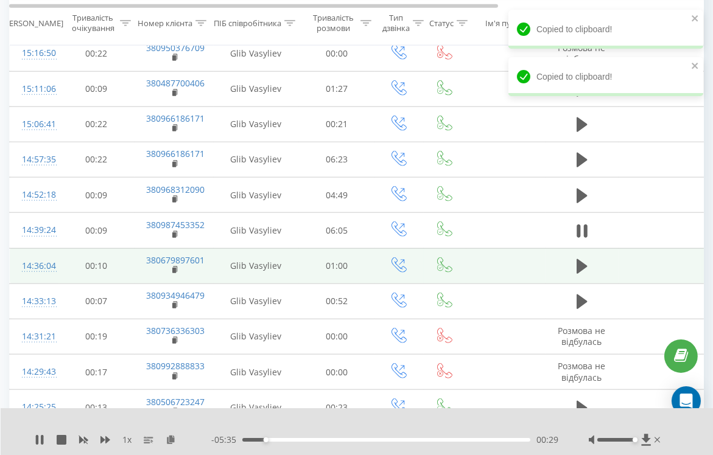
scroll to position [1834, 0]
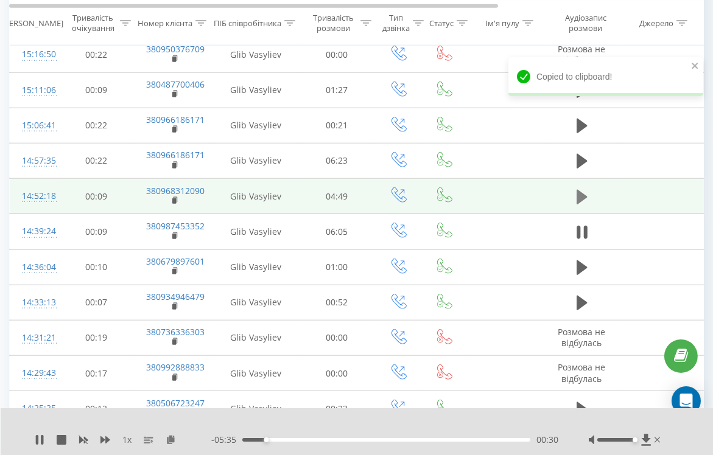
click at [578, 189] on icon at bounding box center [581, 196] width 11 height 15
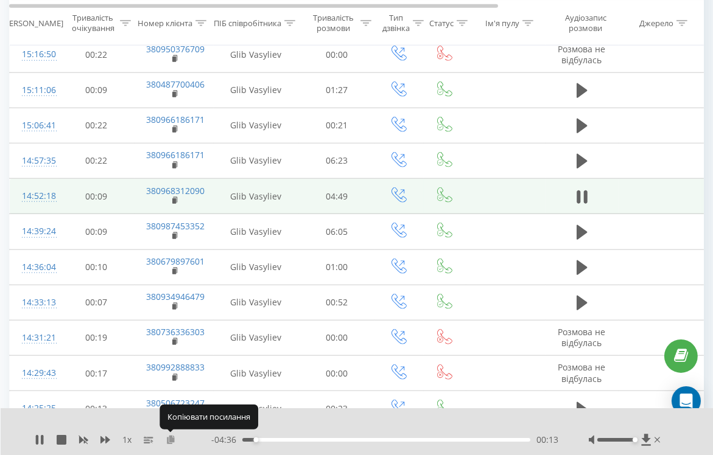
click at [172, 441] on icon at bounding box center [171, 439] width 10 height 9
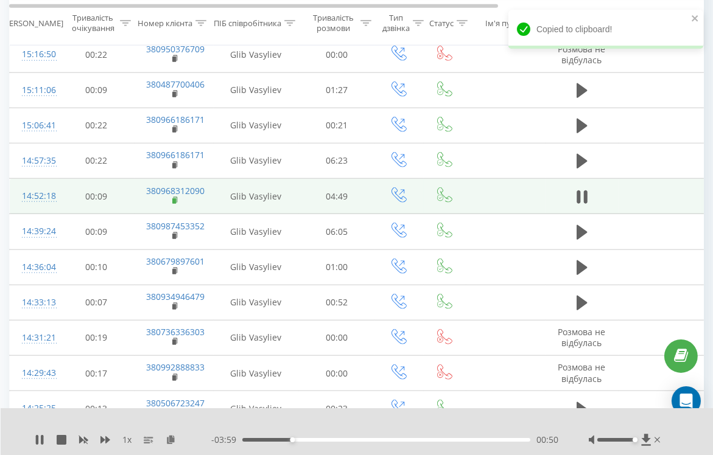
click at [174, 198] on rect at bounding box center [174, 200] width 4 height 5
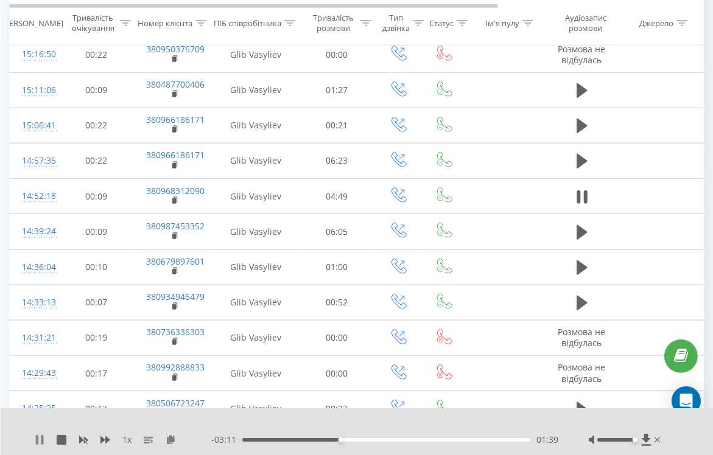
click at [41, 443] on icon at bounding box center [42, 440] width 2 height 10
